Goal: Transaction & Acquisition: Download file/media

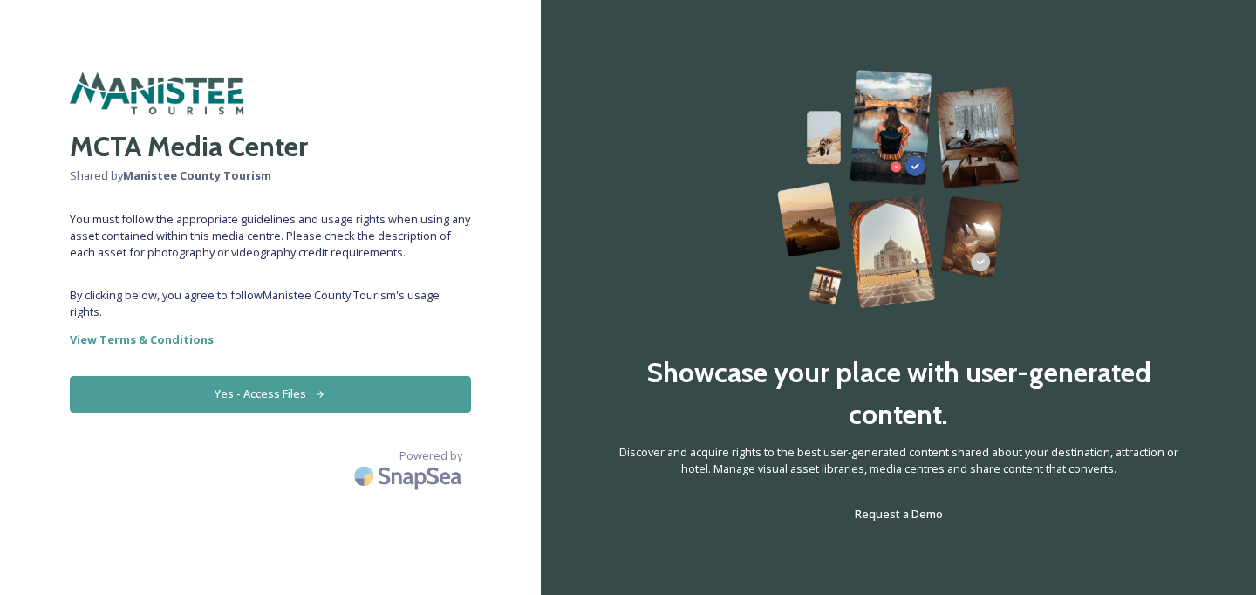
click at [311, 391] on button "Yes - Access Files" at bounding box center [270, 394] width 401 height 36
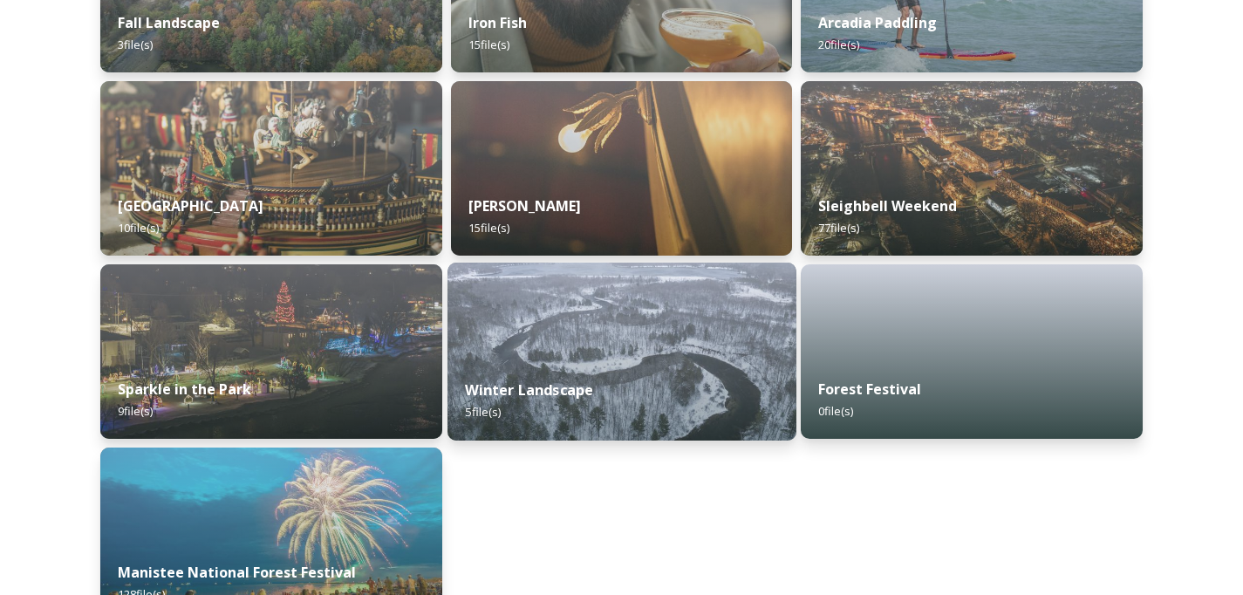
scroll to position [1892, 0]
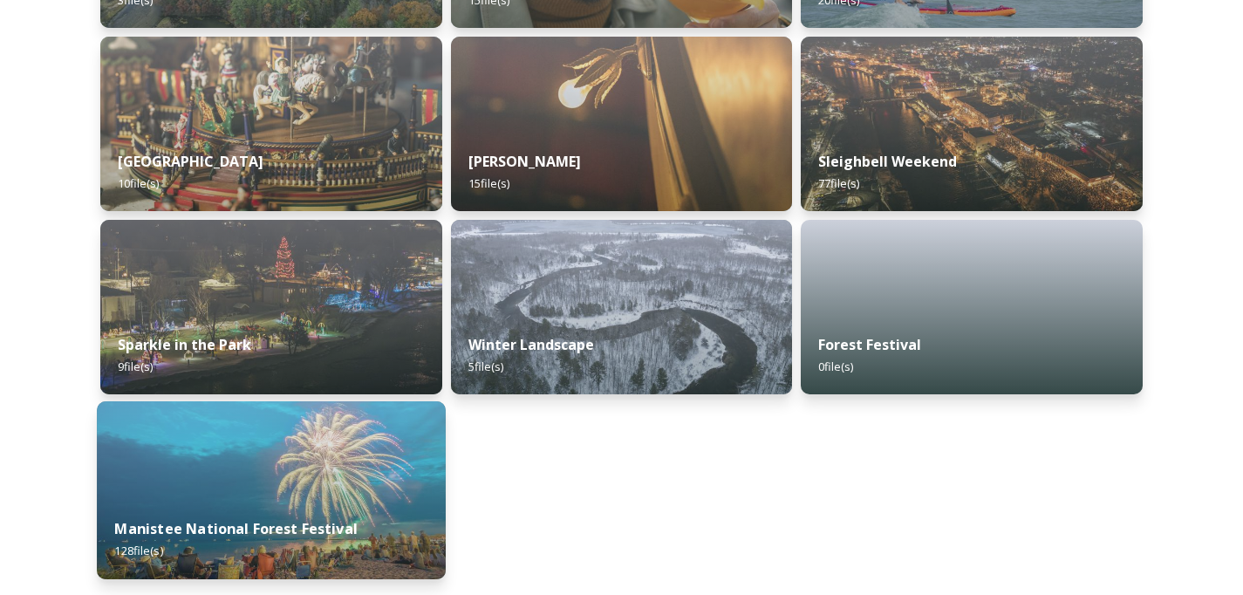
click at [300, 461] on img at bounding box center [271, 490] width 349 height 178
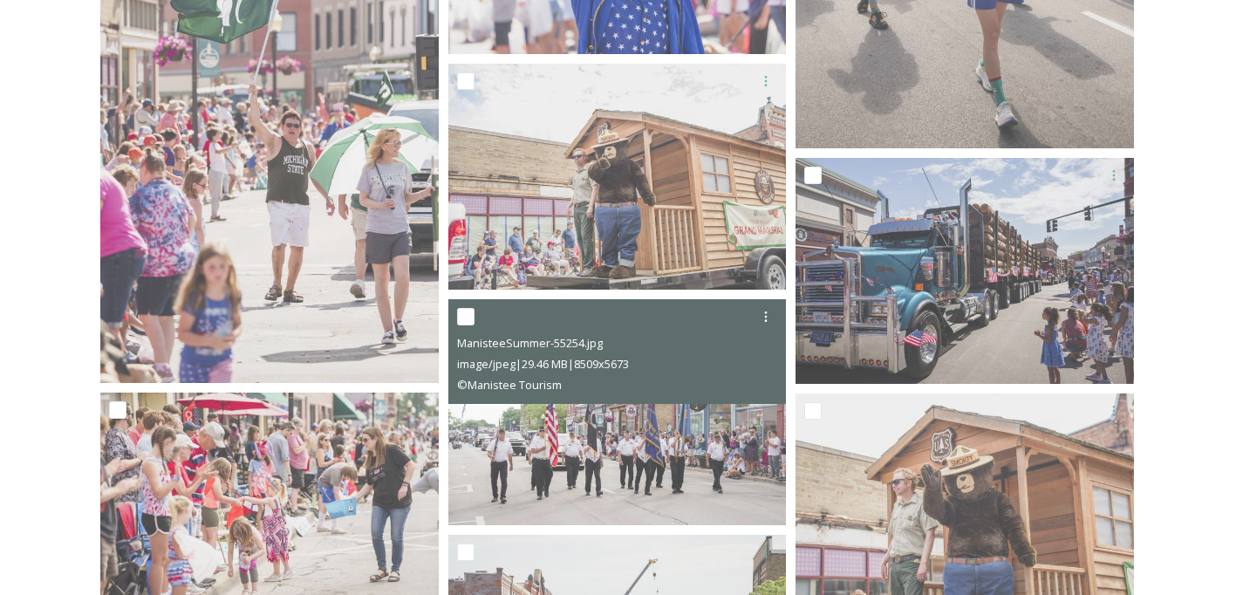
scroll to position [2668, 0]
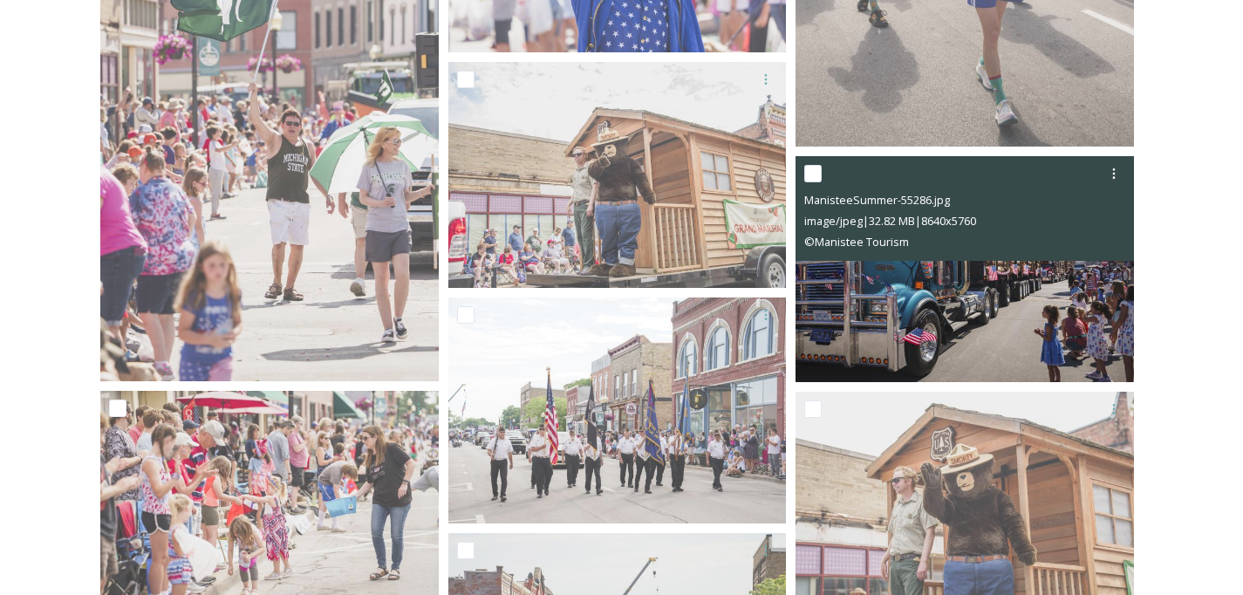
click at [967, 325] on img at bounding box center [965, 269] width 339 height 226
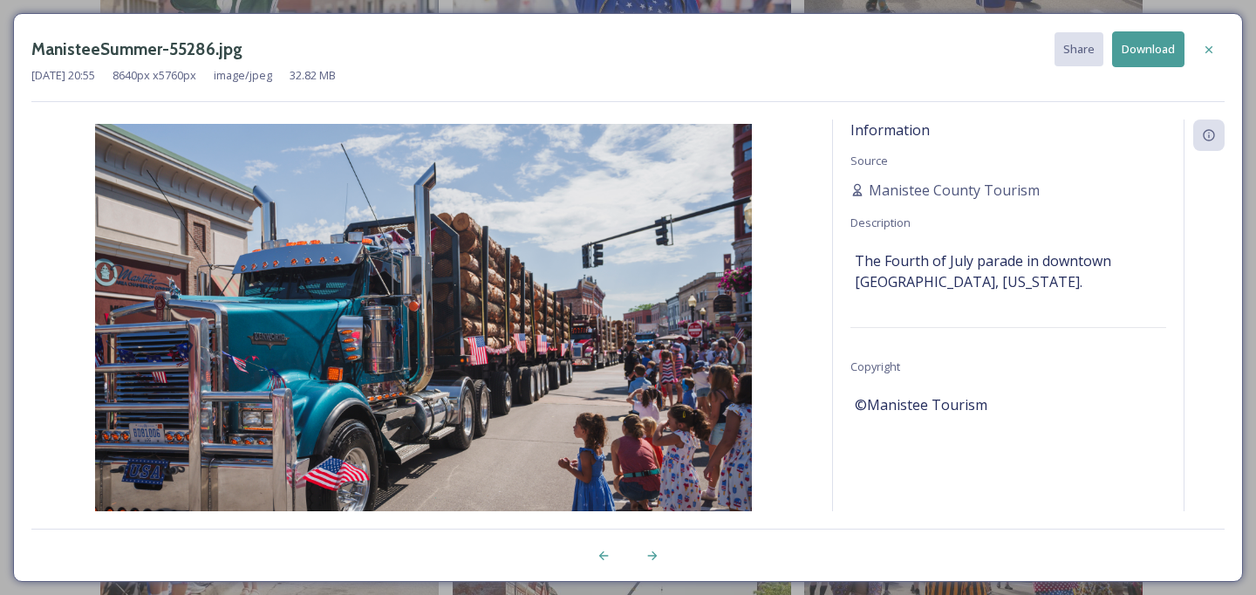
click at [1150, 40] on button "Download" at bounding box center [1148, 49] width 72 height 36
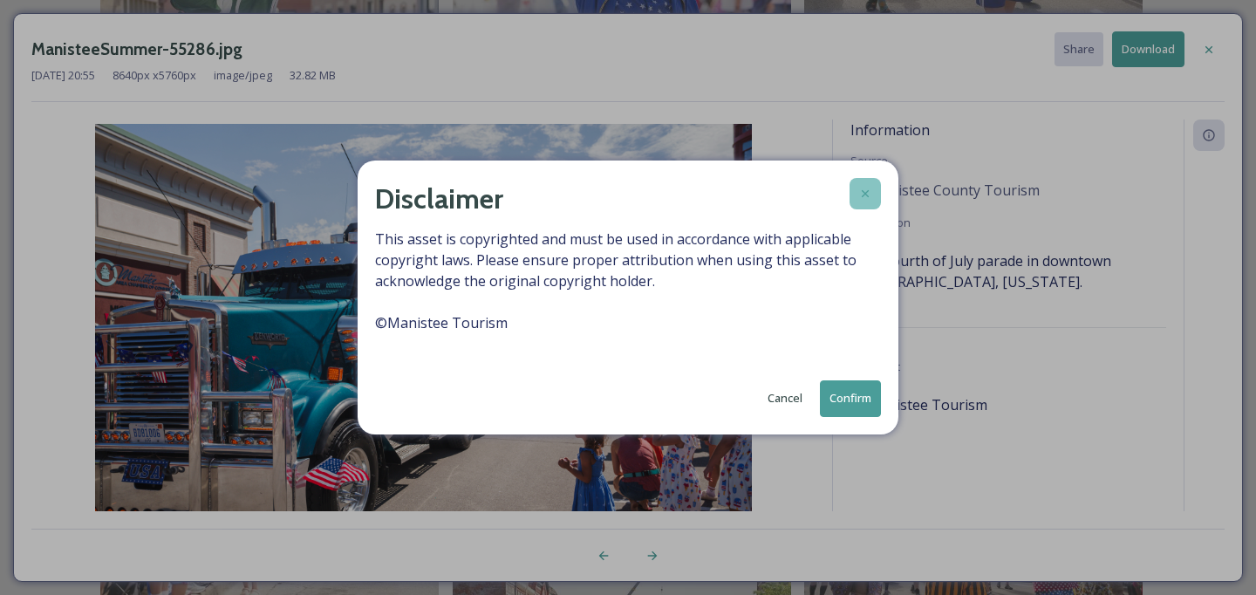
click at [859, 198] on icon at bounding box center [866, 194] width 14 height 14
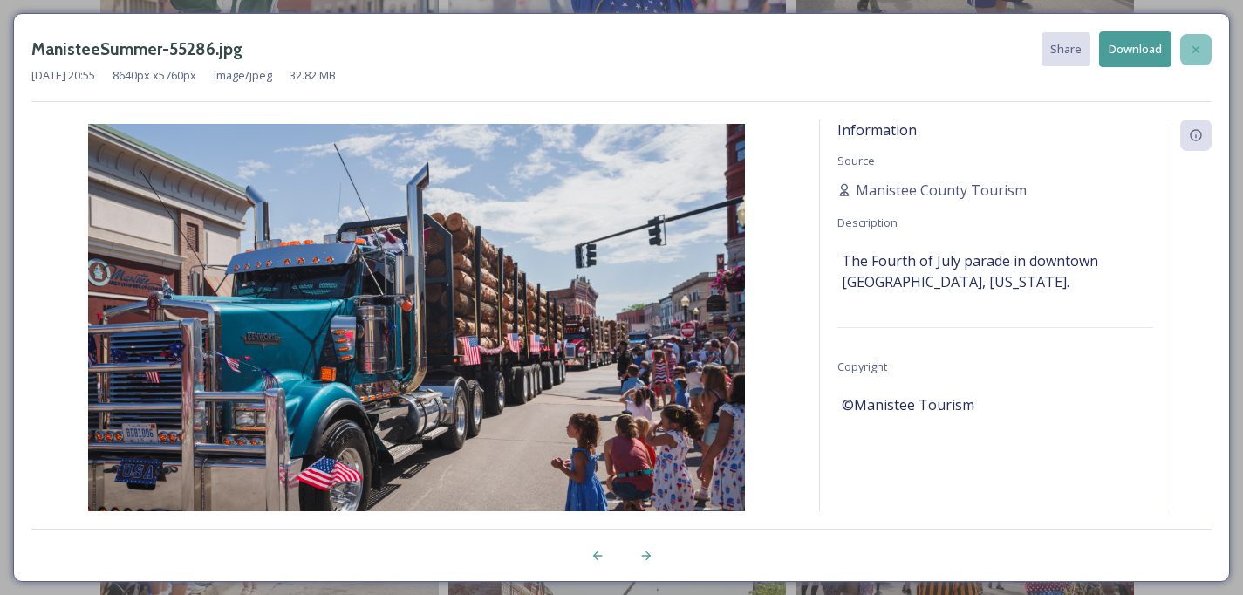
click at [1196, 55] on icon at bounding box center [1196, 50] width 14 height 14
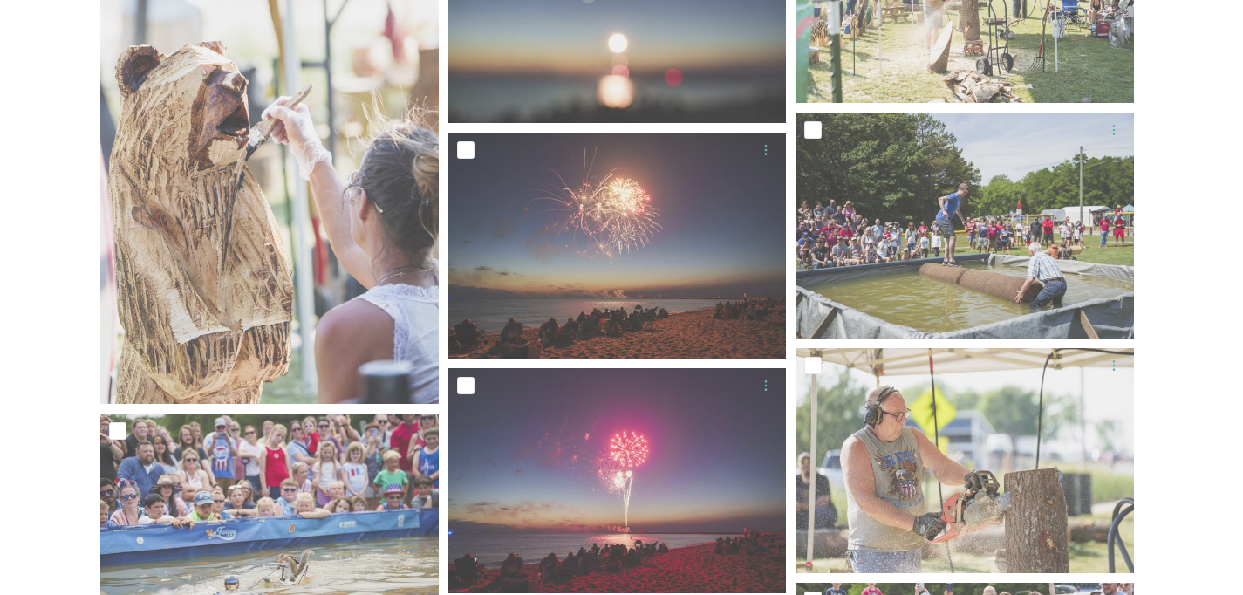
scroll to position [8207, 0]
